Goal: Navigation & Orientation: Find specific page/section

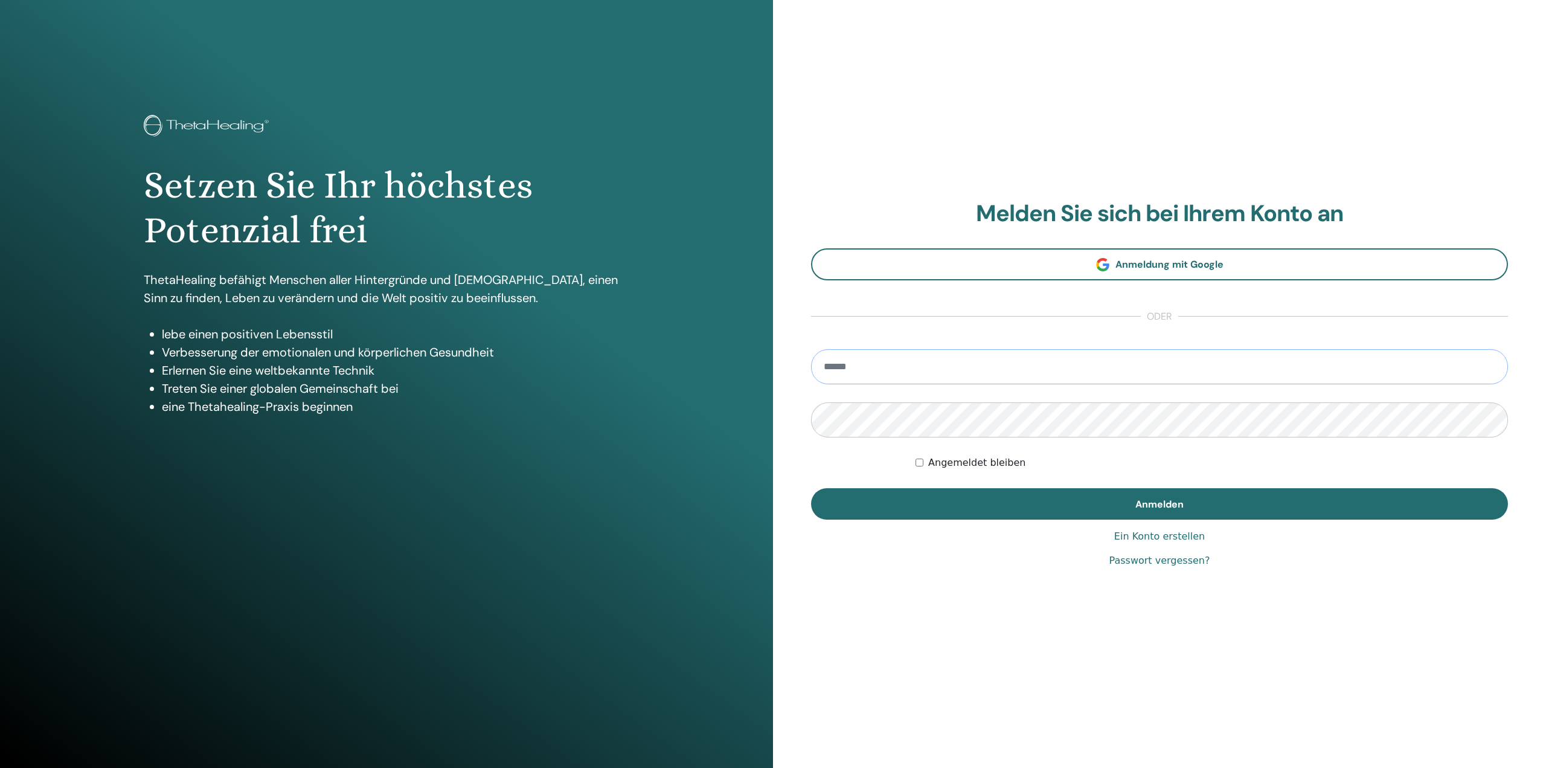
type input "**********"
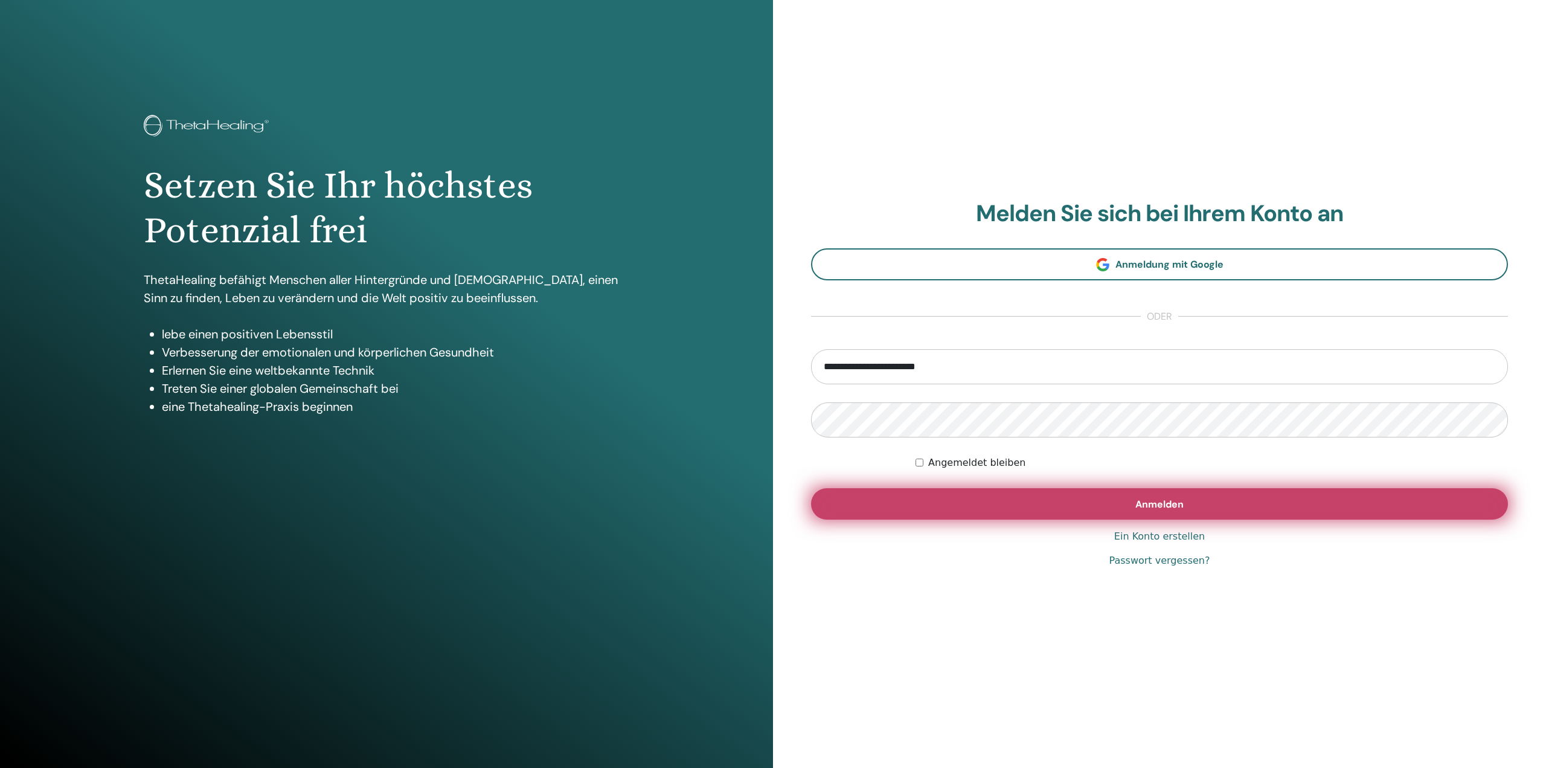
click at [1194, 497] on button "Anmelden" at bounding box center [1159, 503] width 697 height 31
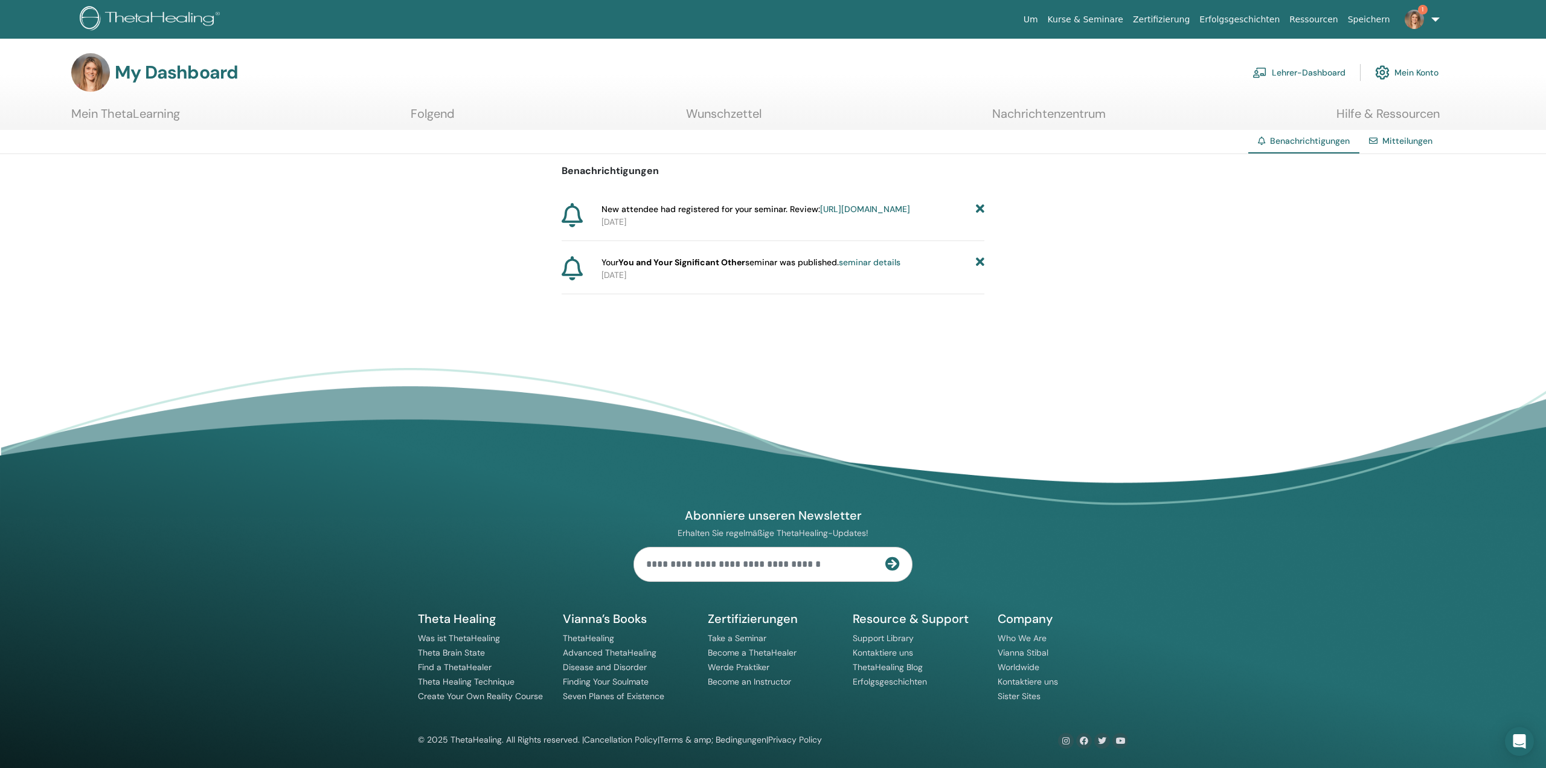
click at [987, 277] on div "Benachrichtigungen New attendee had registered for your seminar. Review: https:…" at bounding box center [773, 224] width 1546 height 140
click at [980, 269] on icon at bounding box center [980, 262] width 8 height 13
click at [1326, 79] on link "Lehrer-Dashboard" at bounding box center [1299, 72] width 93 height 27
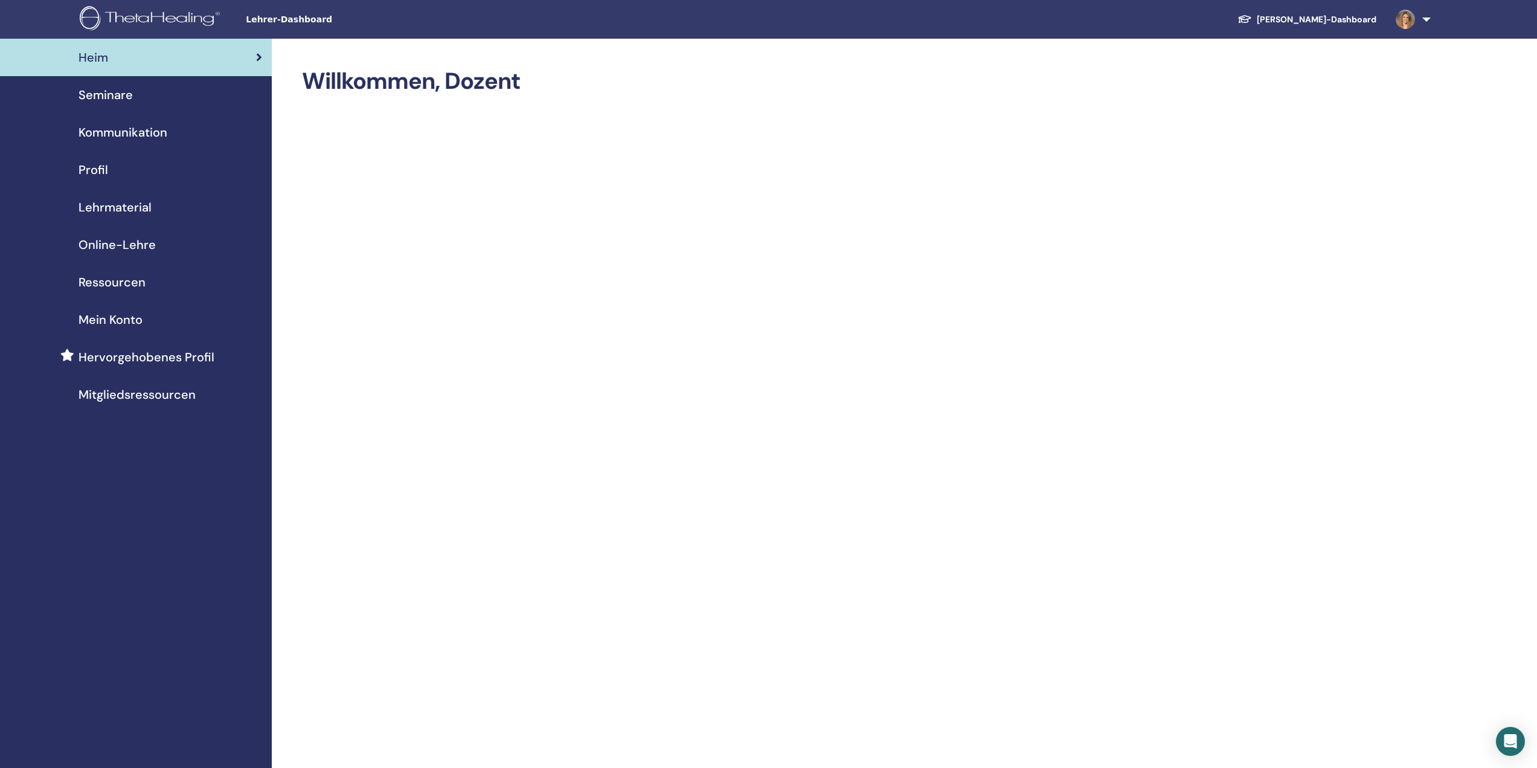
click at [1401, 21] on img at bounding box center [1405, 19] width 19 height 19
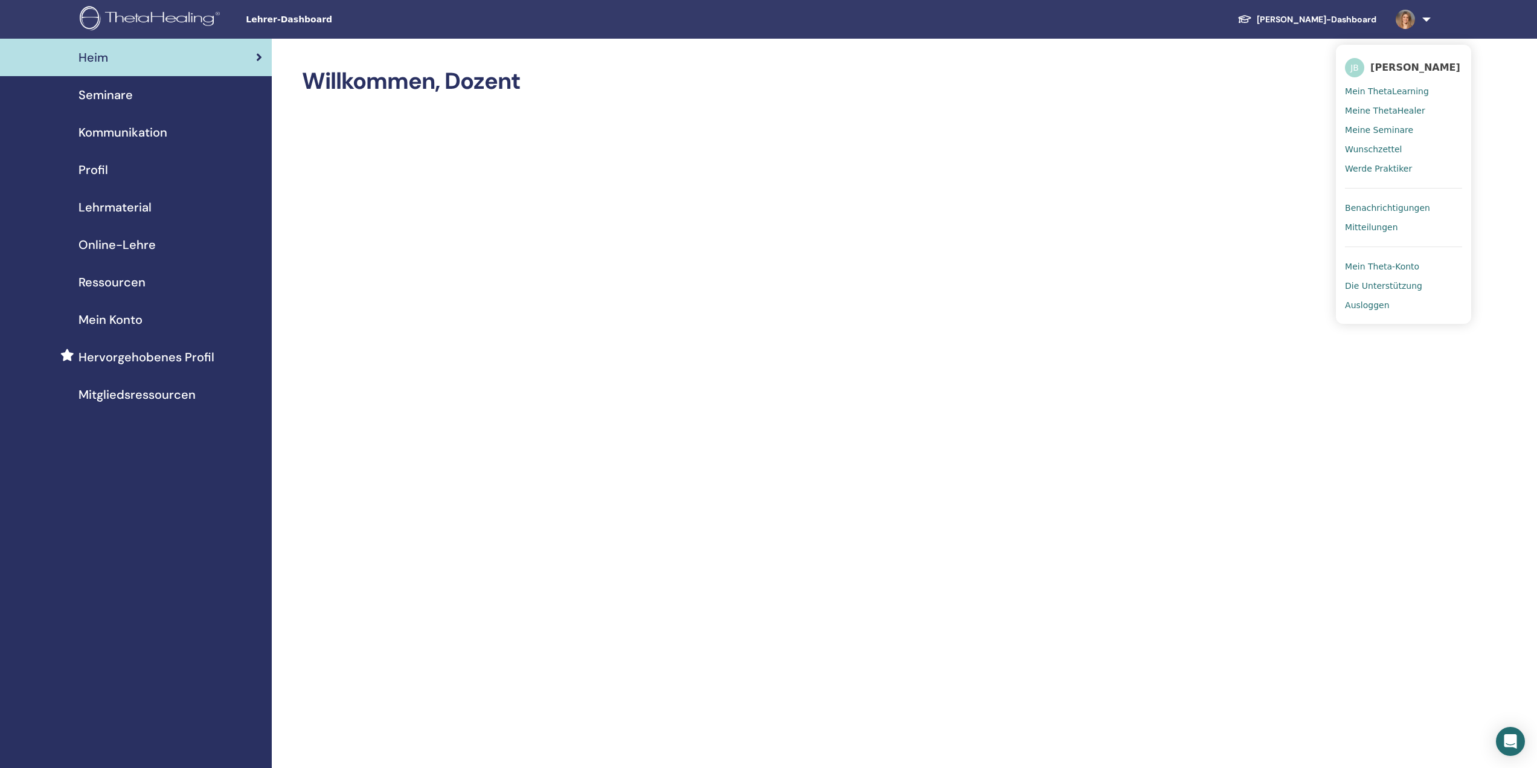
click at [1384, 63] on span "Jasmin Baumann" at bounding box center [1415, 67] width 90 height 13
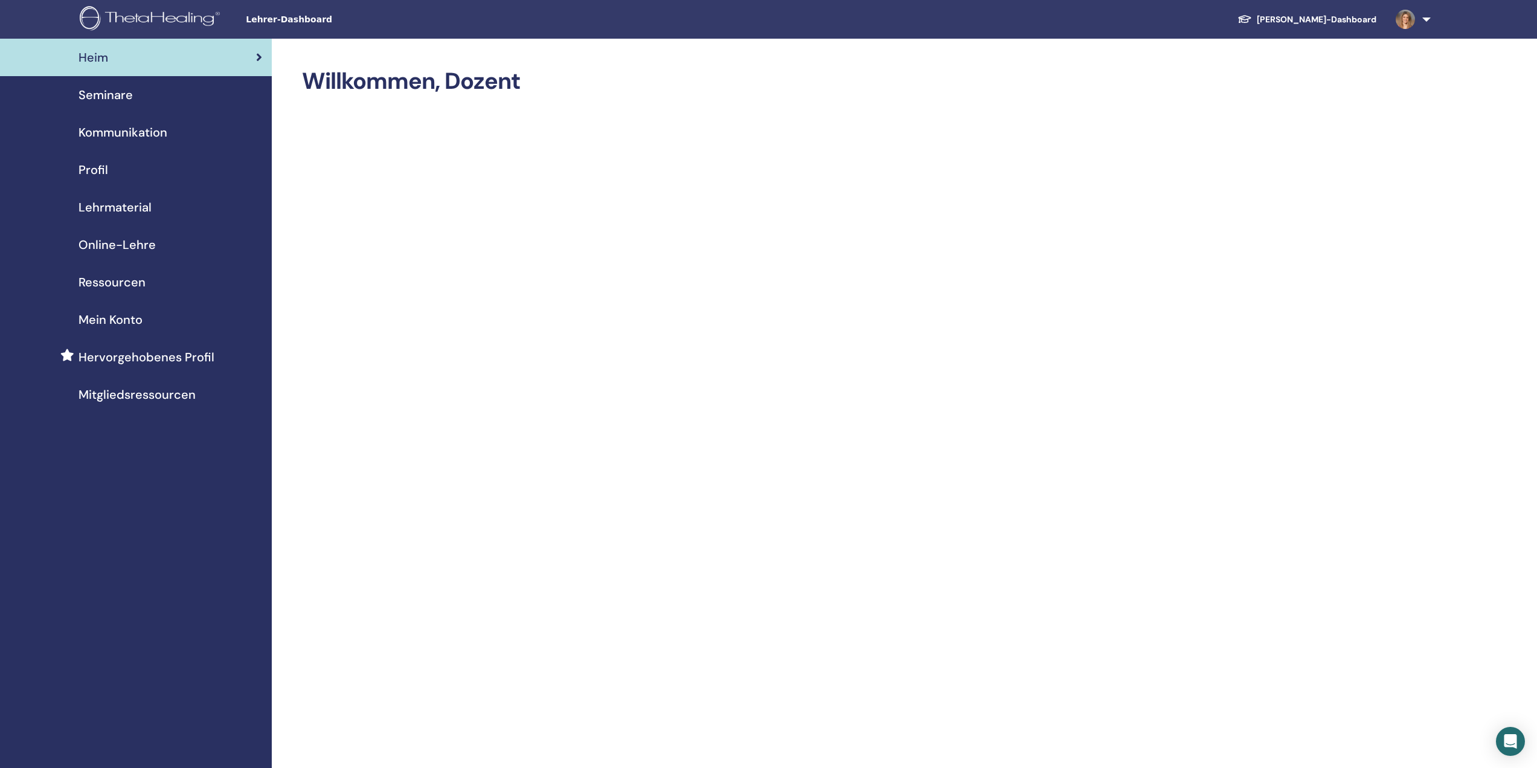
click at [128, 96] on span "Seminare" at bounding box center [106, 95] width 54 height 18
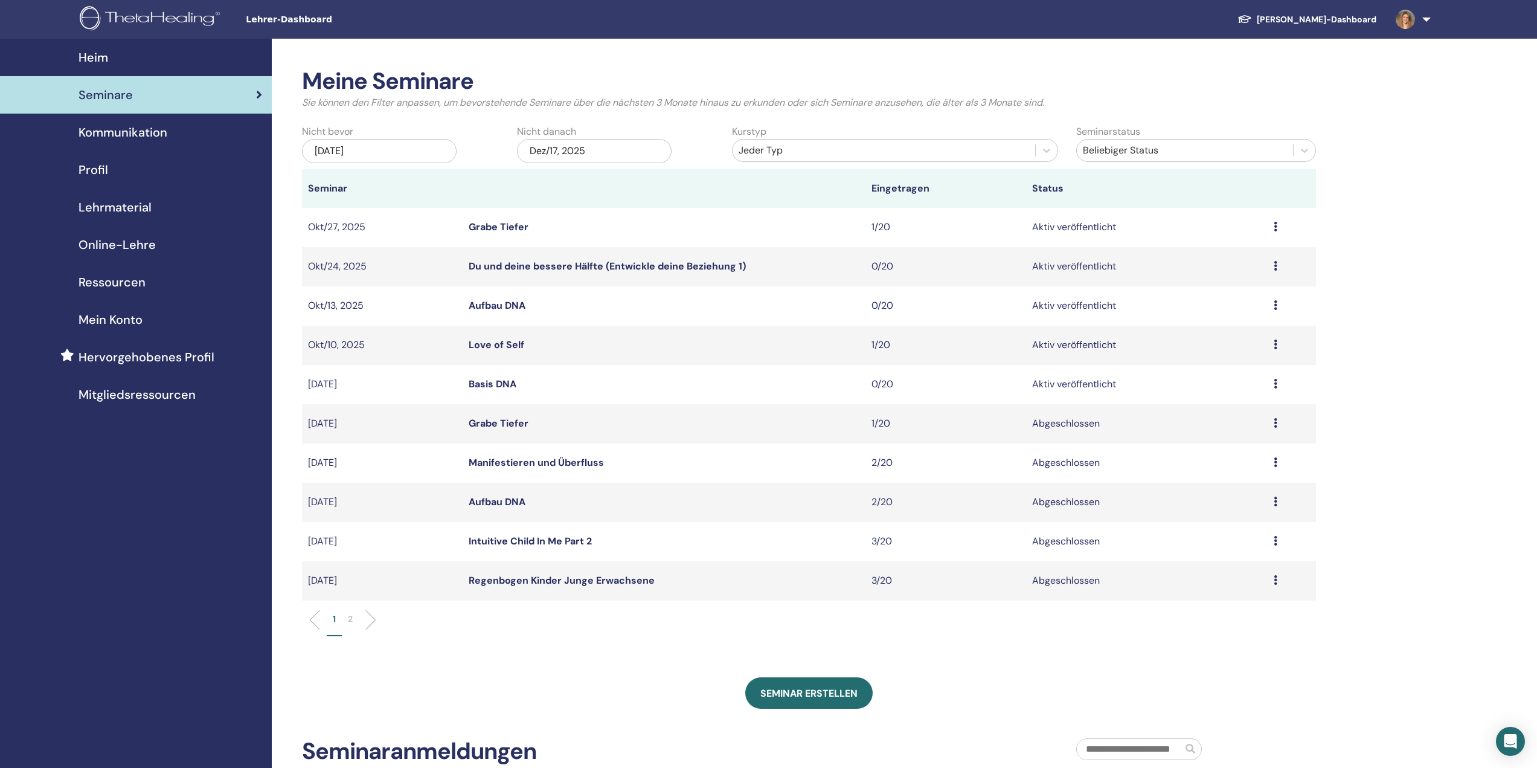
click at [1414, 17] on img at bounding box center [1405, 19] width 19 height 19
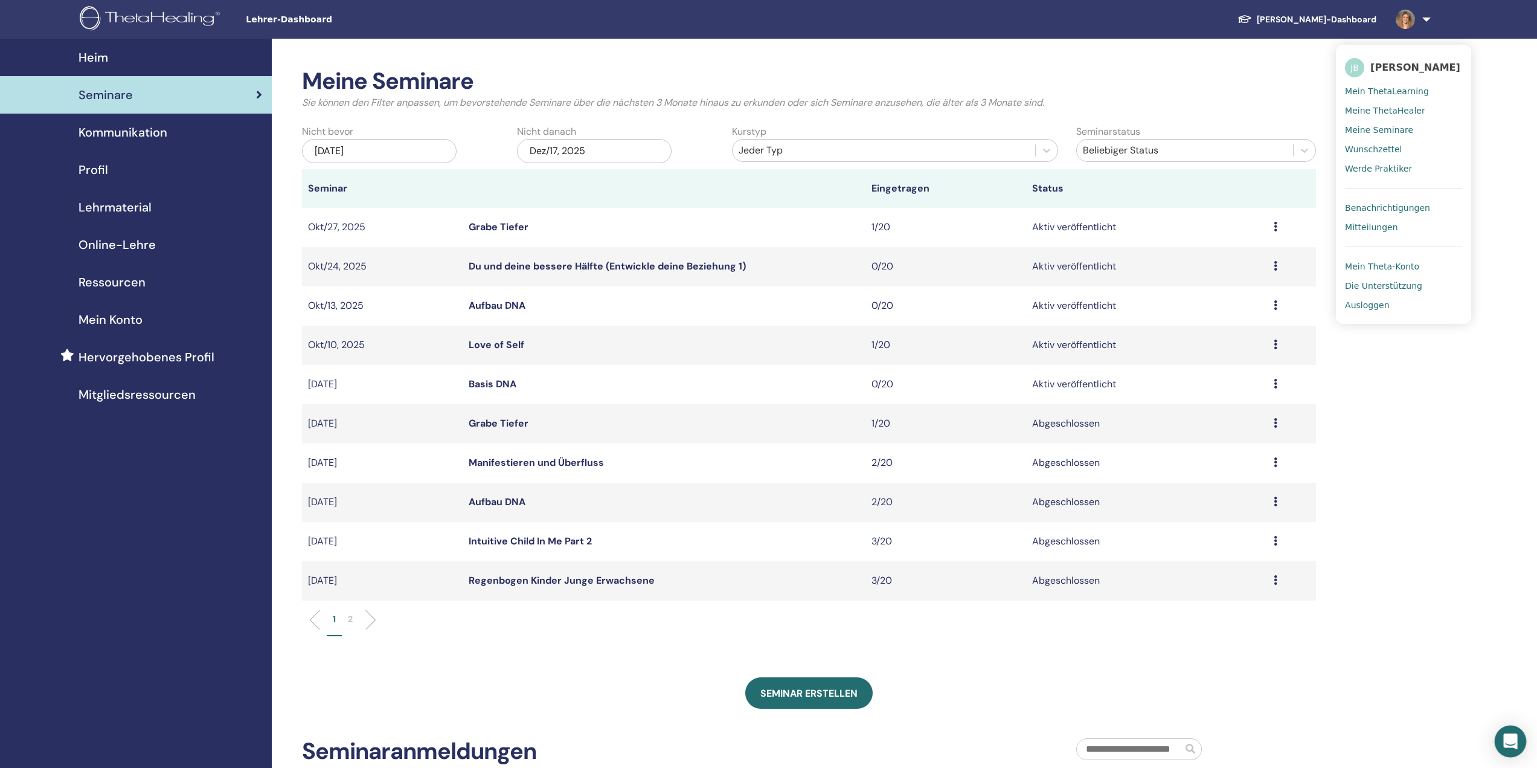
click at [1518, 741] on div "Open Intercom Messenger" at bounding box center [1511, 741] width 32 height 32
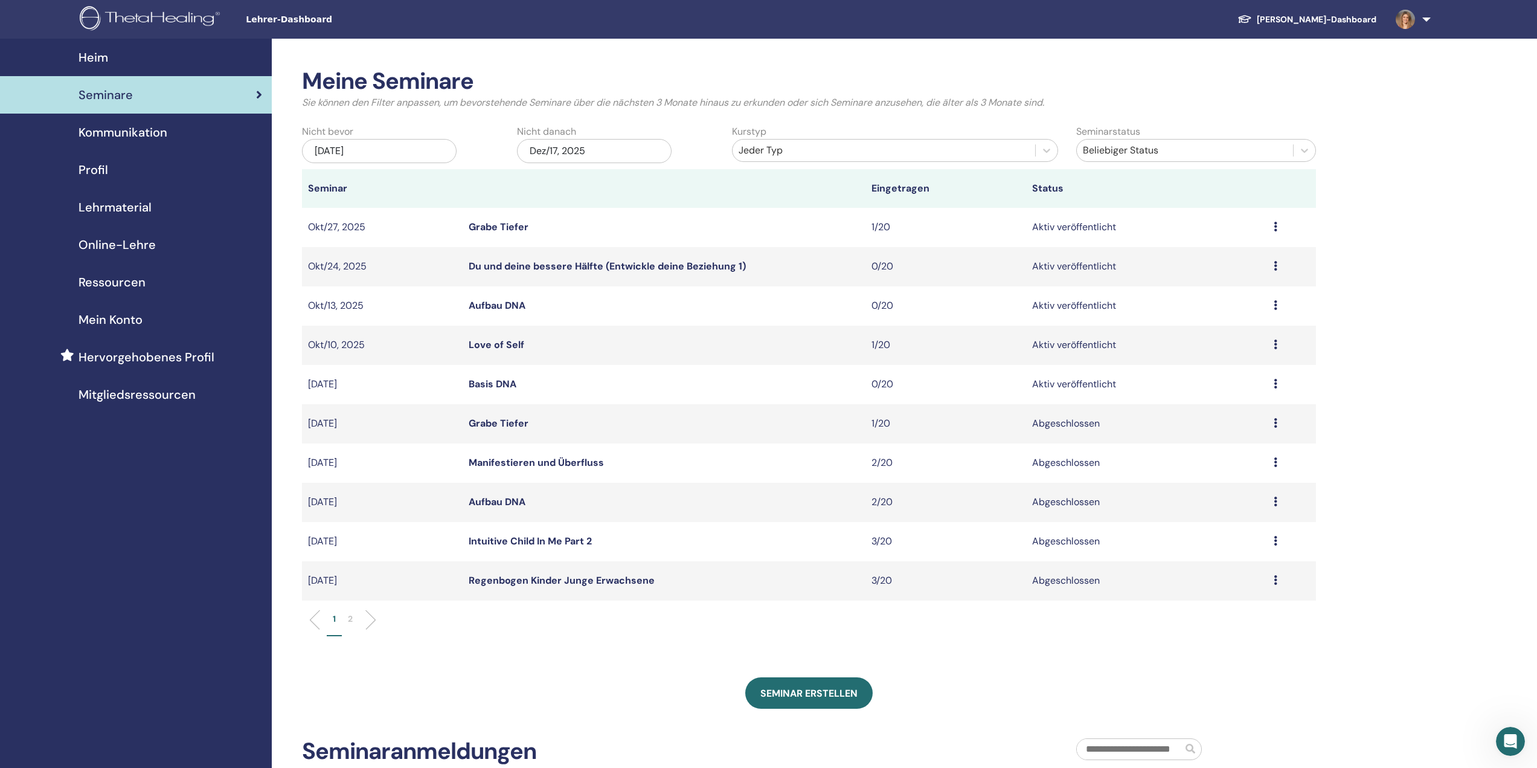
click at [1417, 28] on link at bounding box center [1411, 19] width 50 height 39
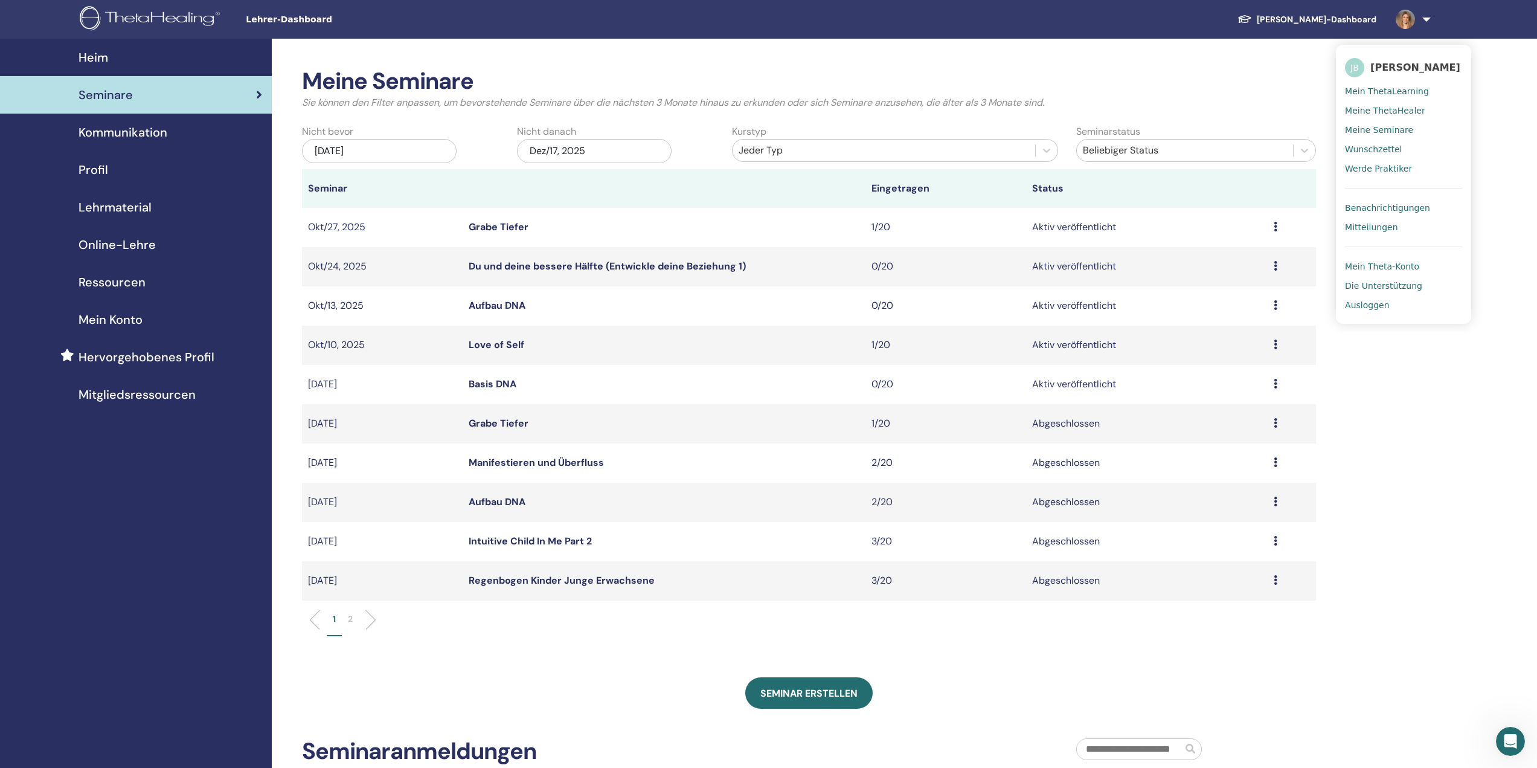
click at [1406, 114] on span "Meine ThetaHealer" at bounding box center [1385, 110] width 80 height 11
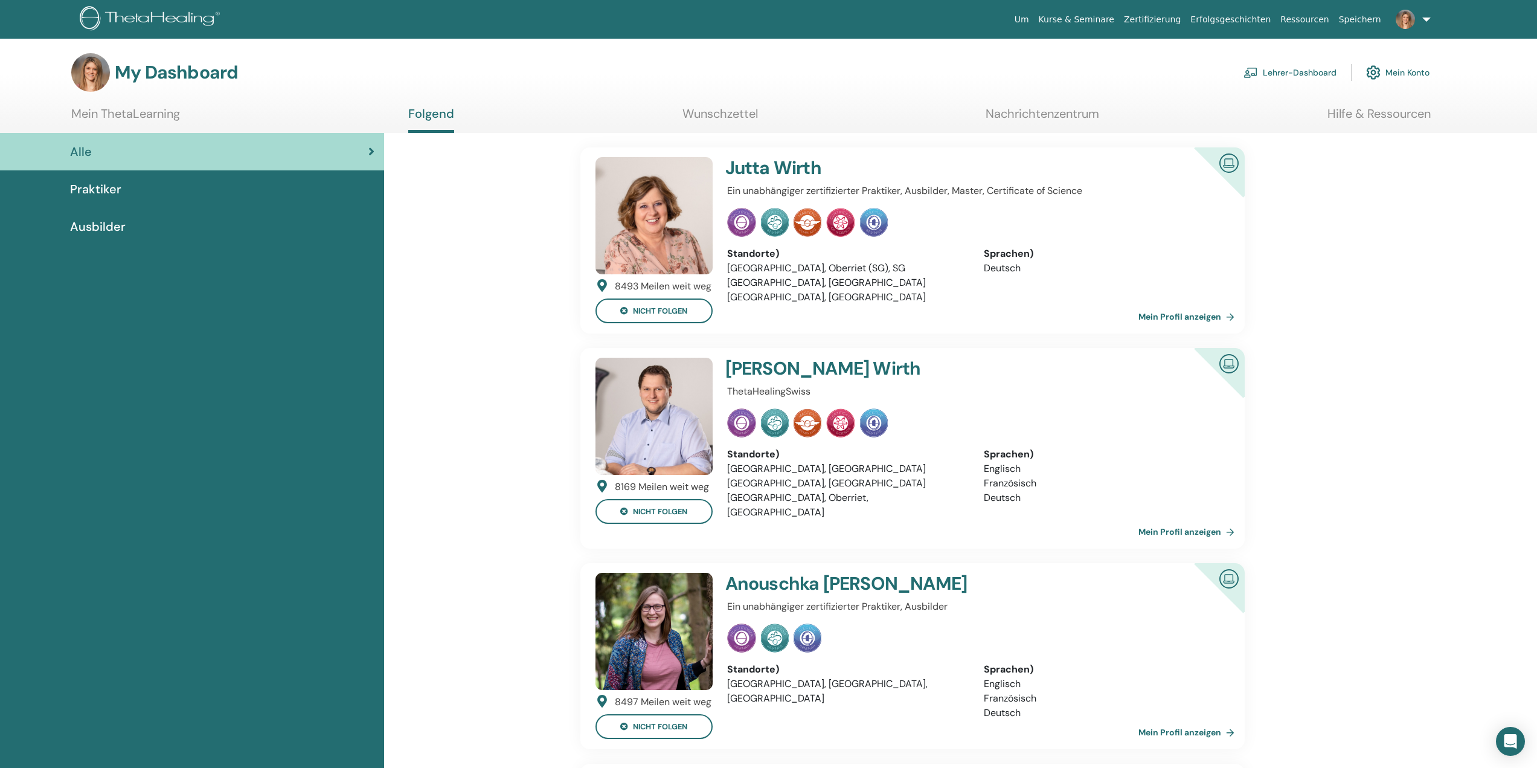
click at [1311, 70] on link "Lehrer-Dashboard" at bounding box center [1290, 72] width 93 height 27
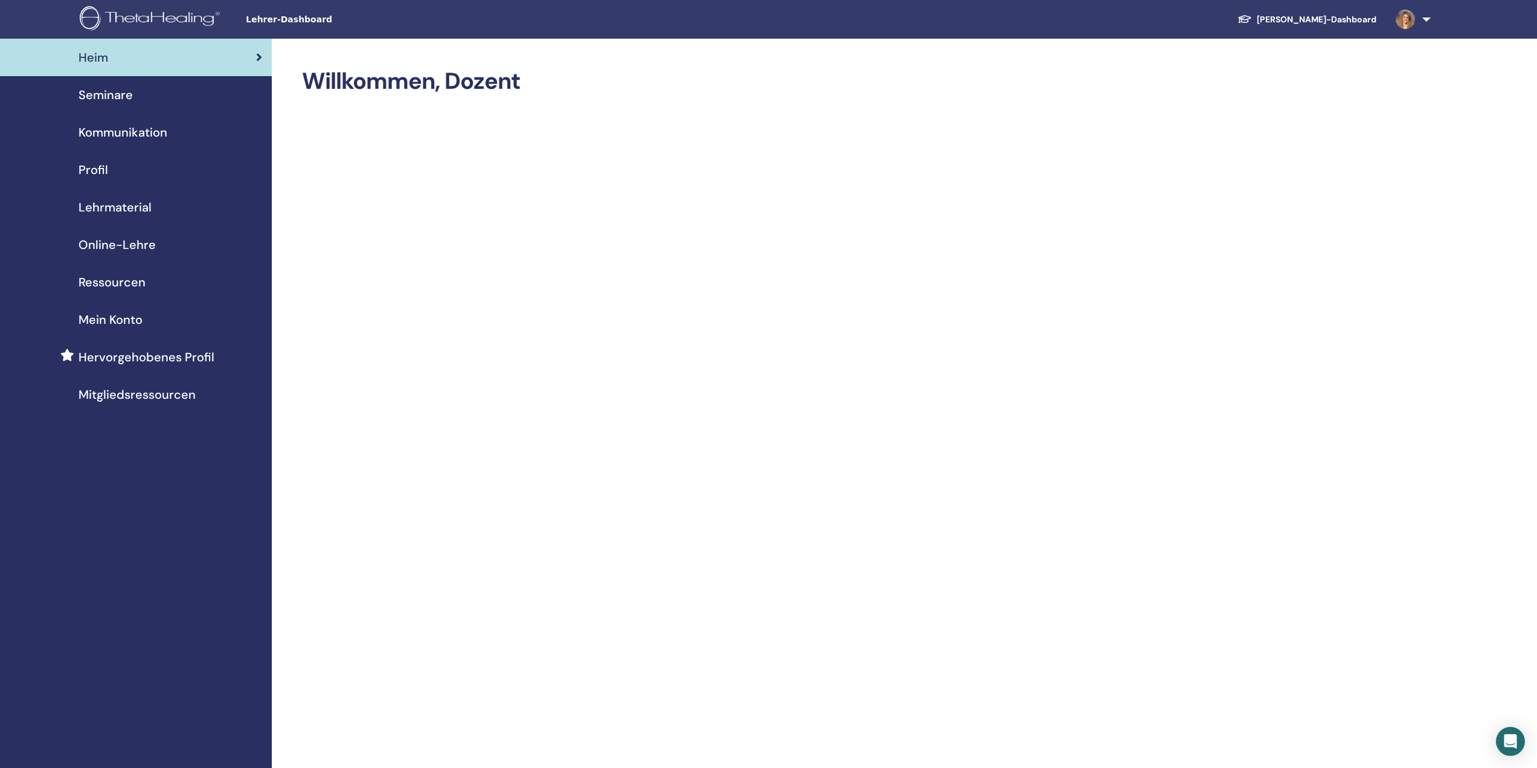
click at [135, 104] on link "Seminare" at bounding box center [136, 94] width 272 height 37
